Goal: Task Accomplishment & Management: Use online tool/utility

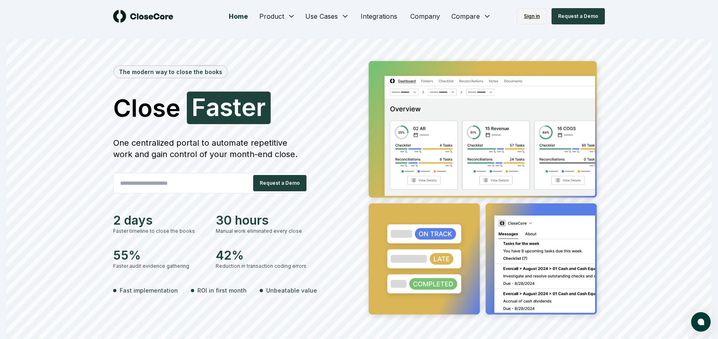
click at [533, 18] on link "Sign in" at bounding box center [532, 16] width 30 height 16
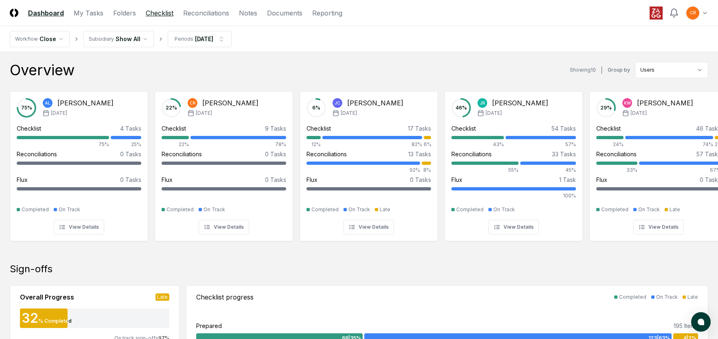
click at [164, 14] on link "Checklist" at bounding box center [160, 13] width 28 height 10
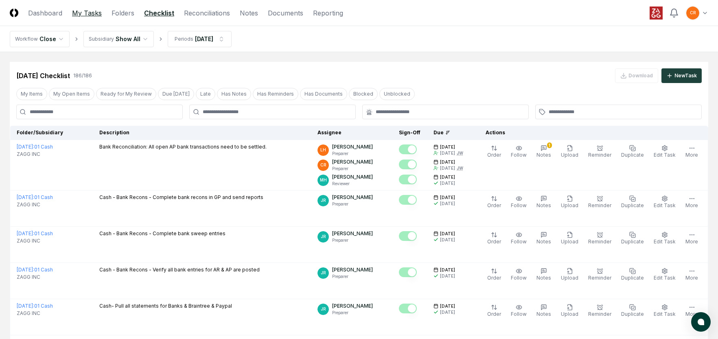
click at [86, 13] on link "My Tasks" at bounding box center [87, 13] width 30 height 10
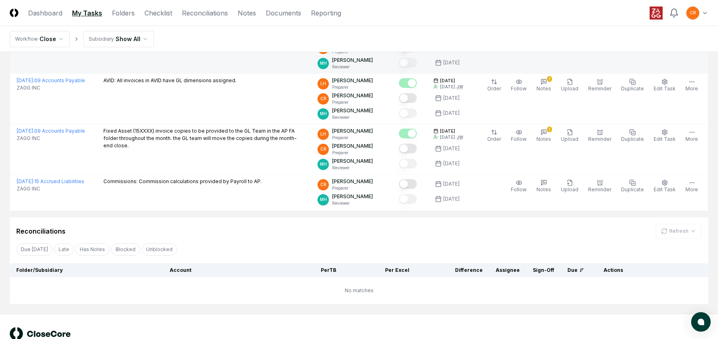
scroll to position [163, 0]
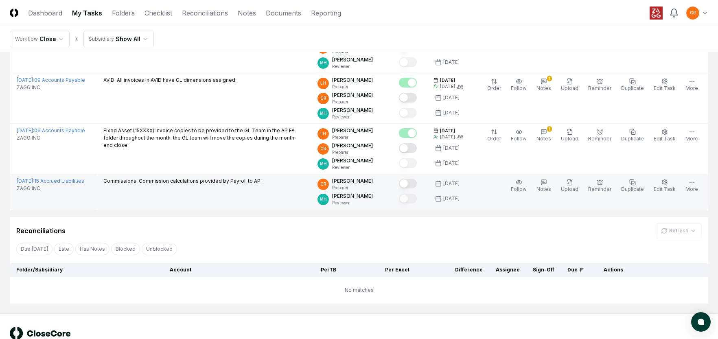
click at [413, 186] on button "Mark complete" at bounding box center [408, 184] width 18 height 10
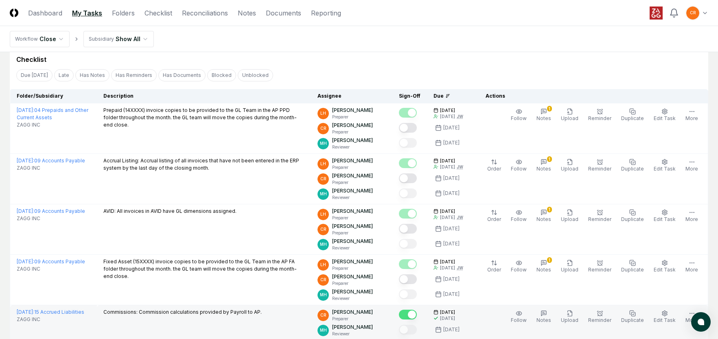
scroll to position [23, 0]
